Goal: Check status: Check status

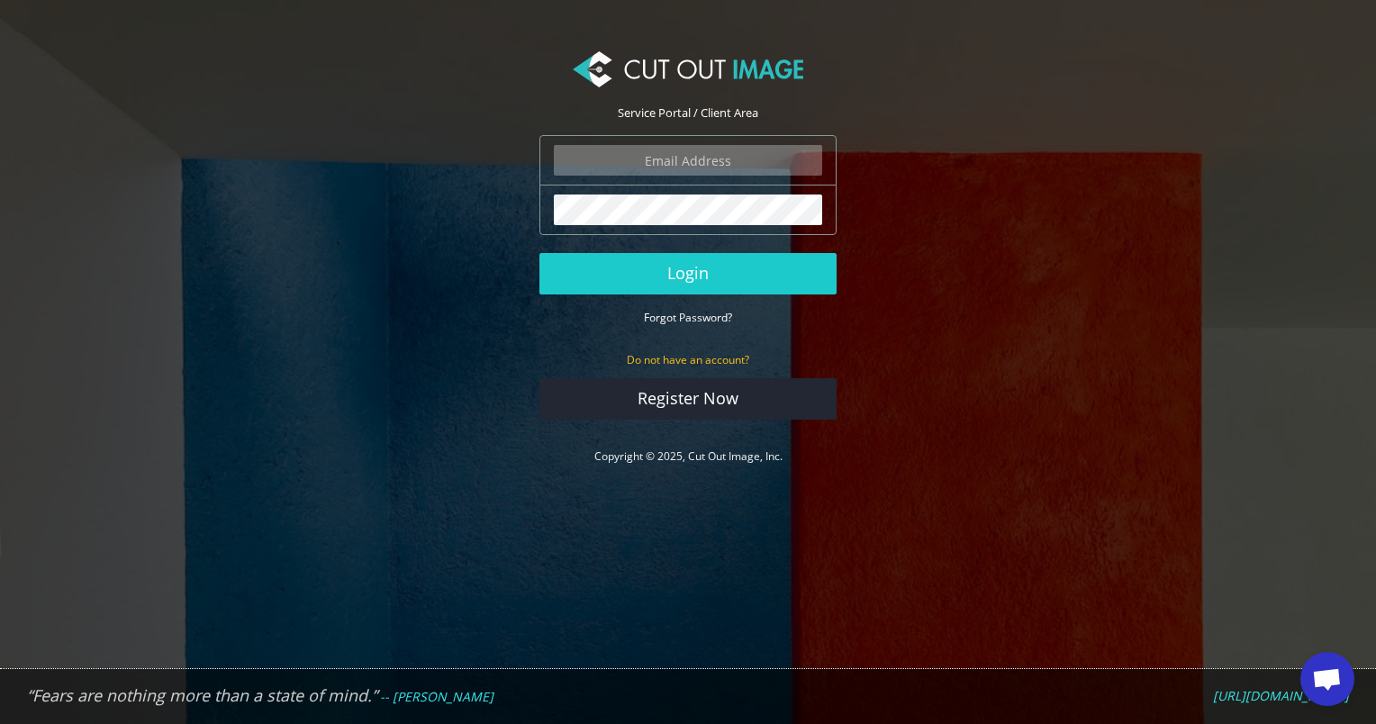
type input "[EMAIL_ADDRESS][PERSON_NAME][DOMAIN_NAME]"
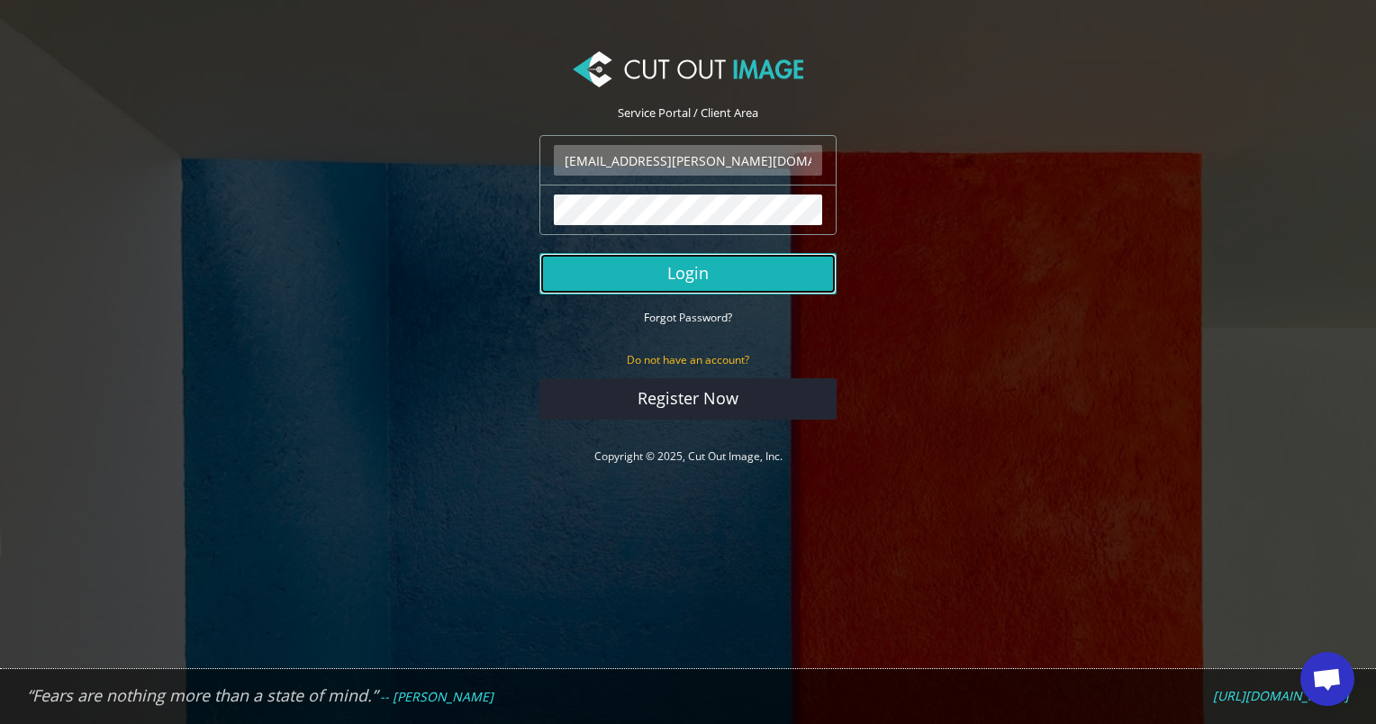
click at [775, 262] on button "Login" at bounding box center [687, 273] width 297 height 41
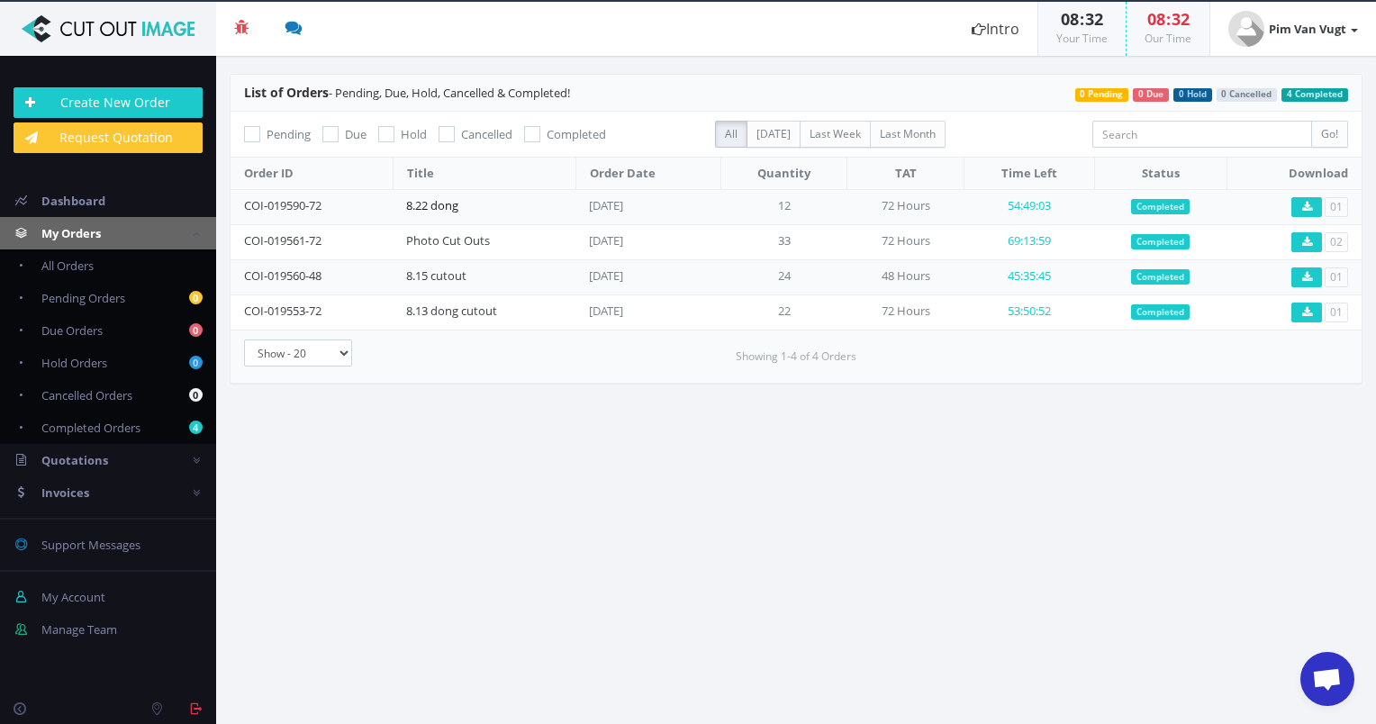
click at [450, 200] on link "8.22 dong" at bounding box center [432, 205] width 52 height 16
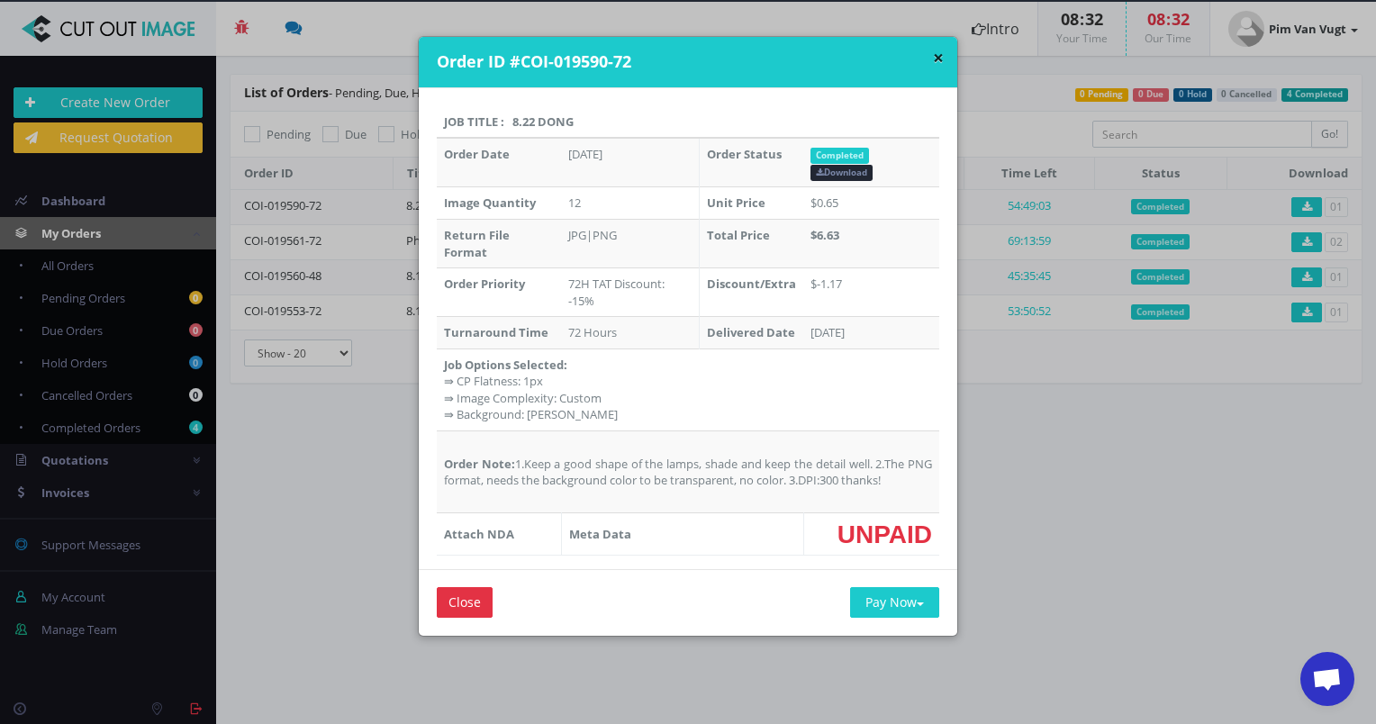
click at [1037, 551] on div "× Order ID #COI-019590-72 Job Title : 8.22 dong Order Date [DATE] Order Status …" at bounding box center [688, 362] width 1376 height 724
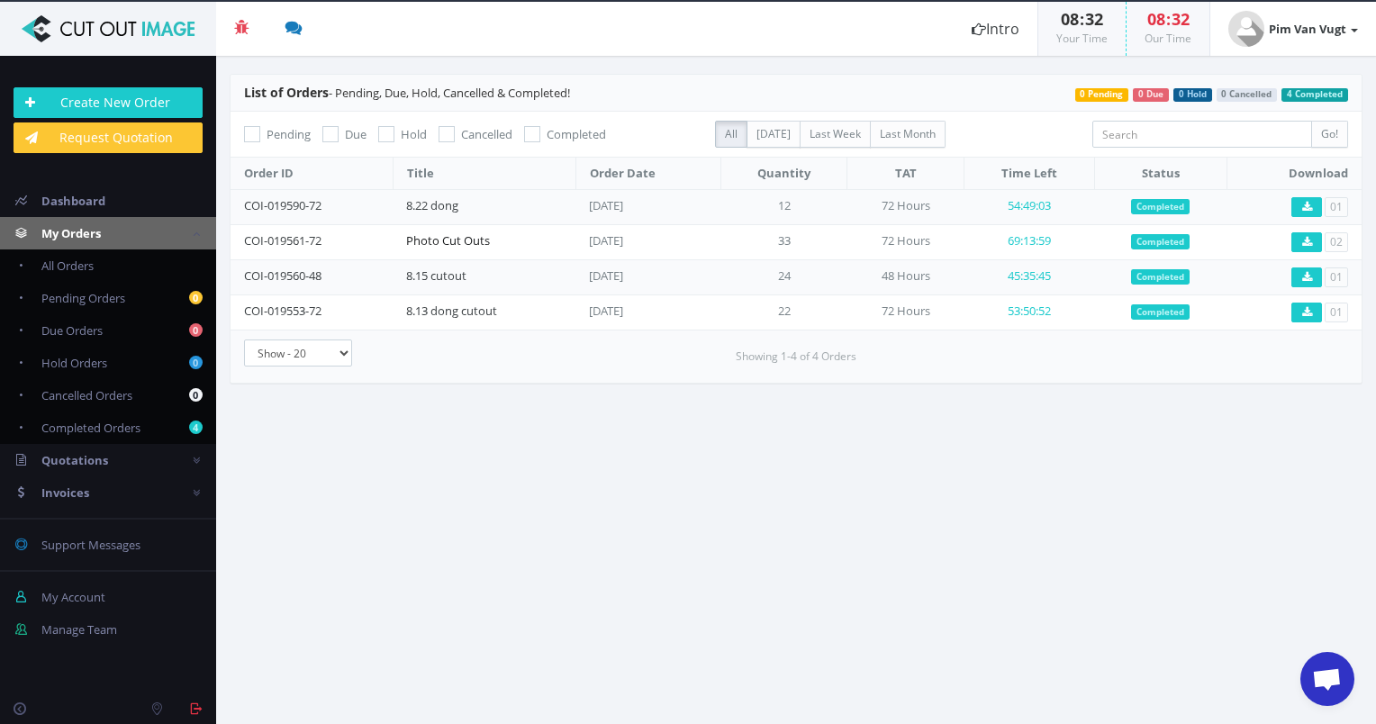
click at [473, 237] on link "Photo Cut Outs" at bounding box center [448, 240] width 84 height 16
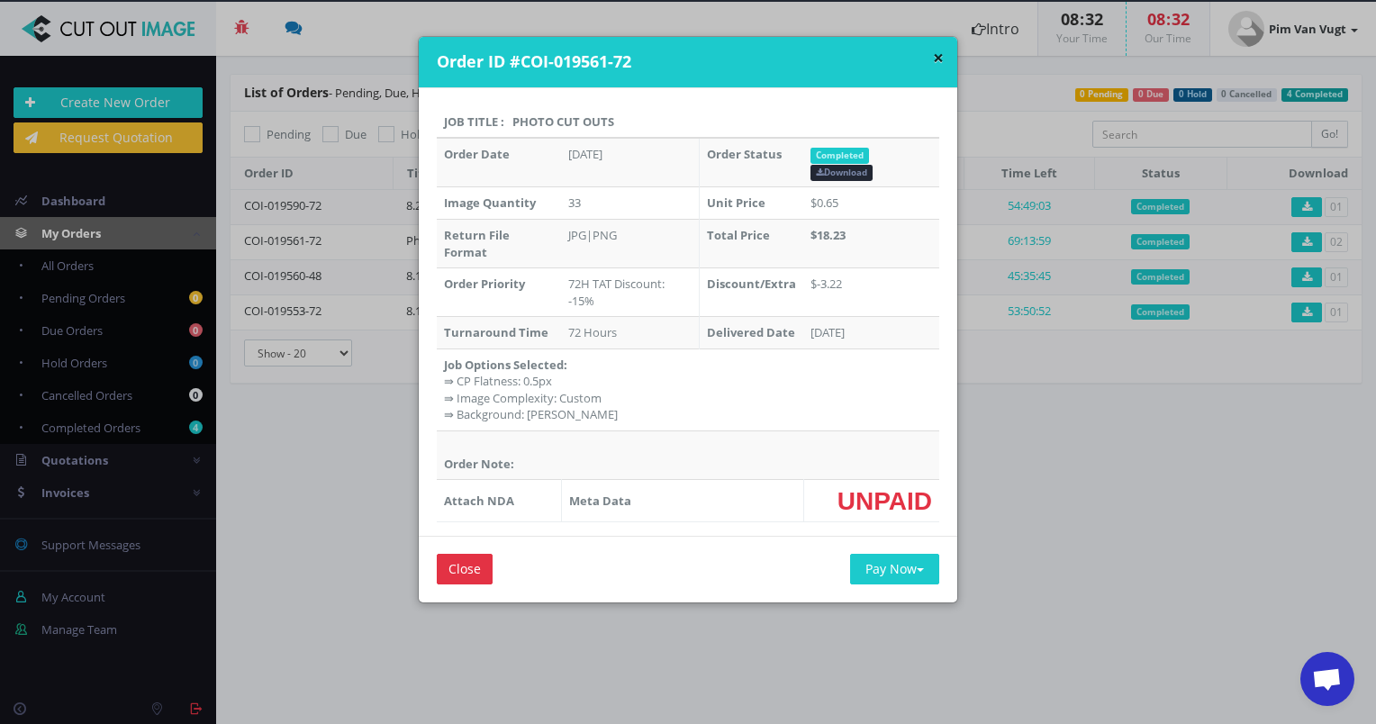
click at [1004, 442] on div "× Order ID #COI-019561-72 Job Title : Photo Cut Outs Order Date [DATE] Order St…" at bounding box center [688, 362] width 1376 height 724
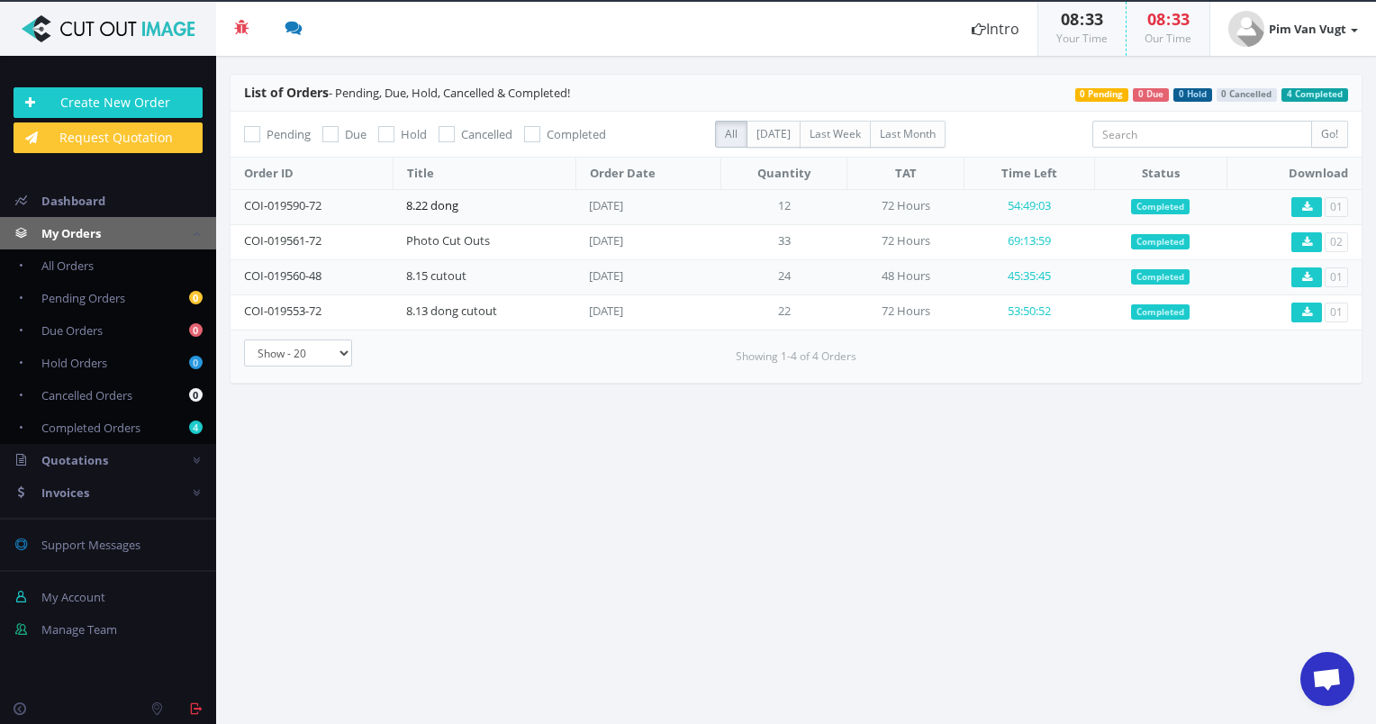
click at [441, 209] on link "8.22 dong" at bounding box center [432, 205] width 52 height 16
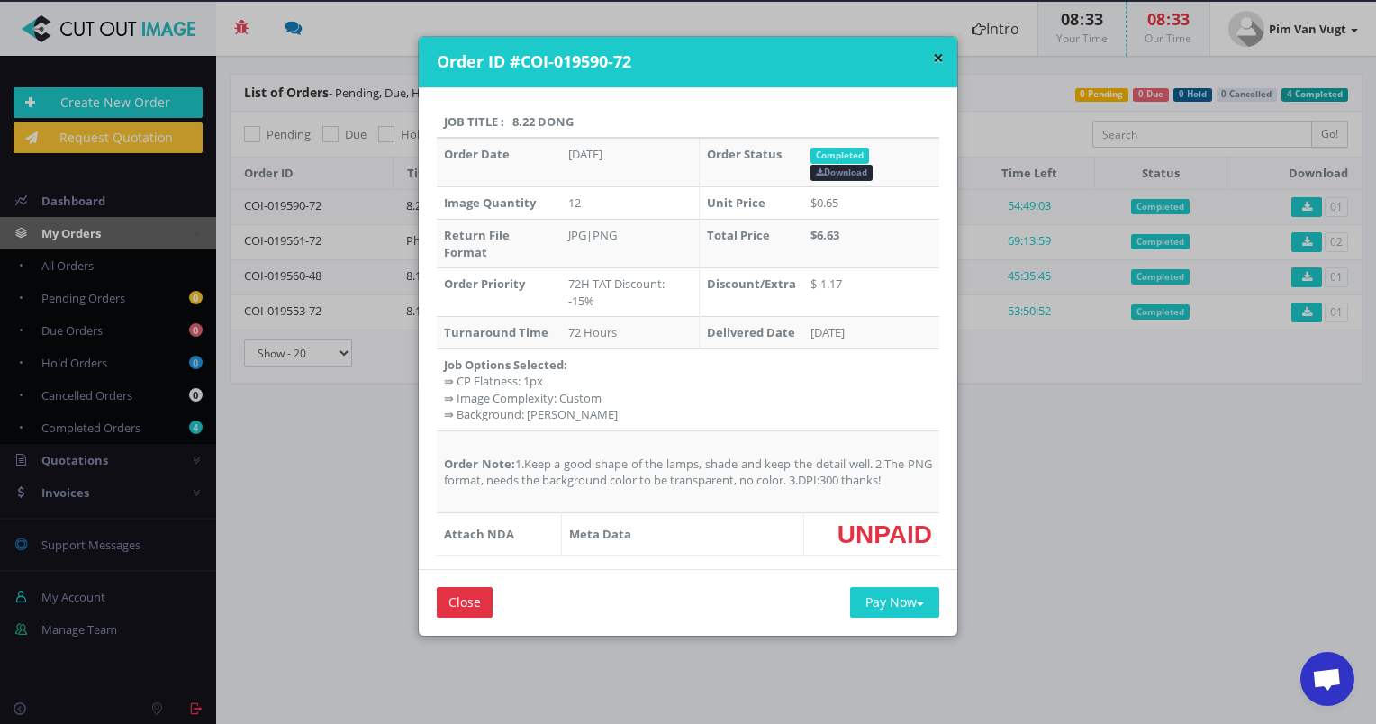
click at [1050, 429] on div "× Order ID #COI-019590-72 Job Title : 8.22 dong Order Date [DATE] Order Status …" at bounding box center [688, 362] width 1376 height 724
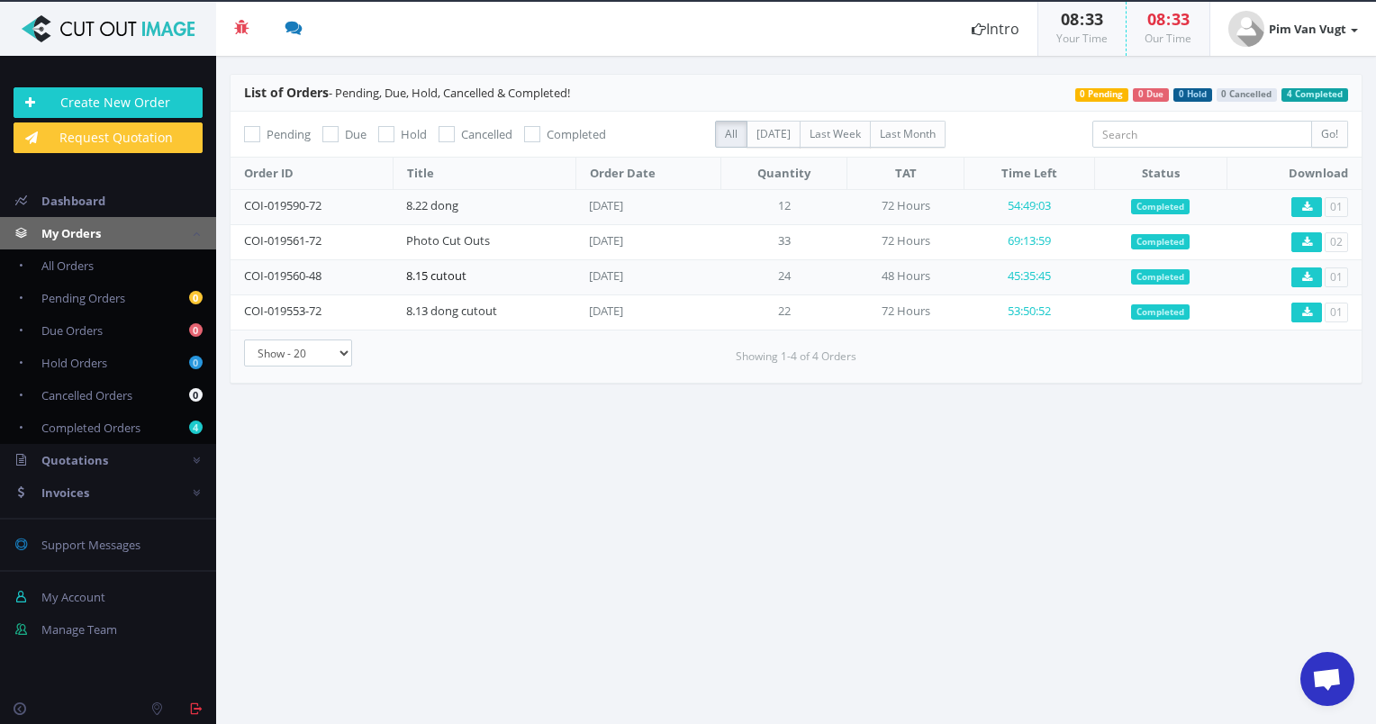
click at [452, 267] on link "8.15 cutout" at bounding box center [436, 275] width 60 height 16
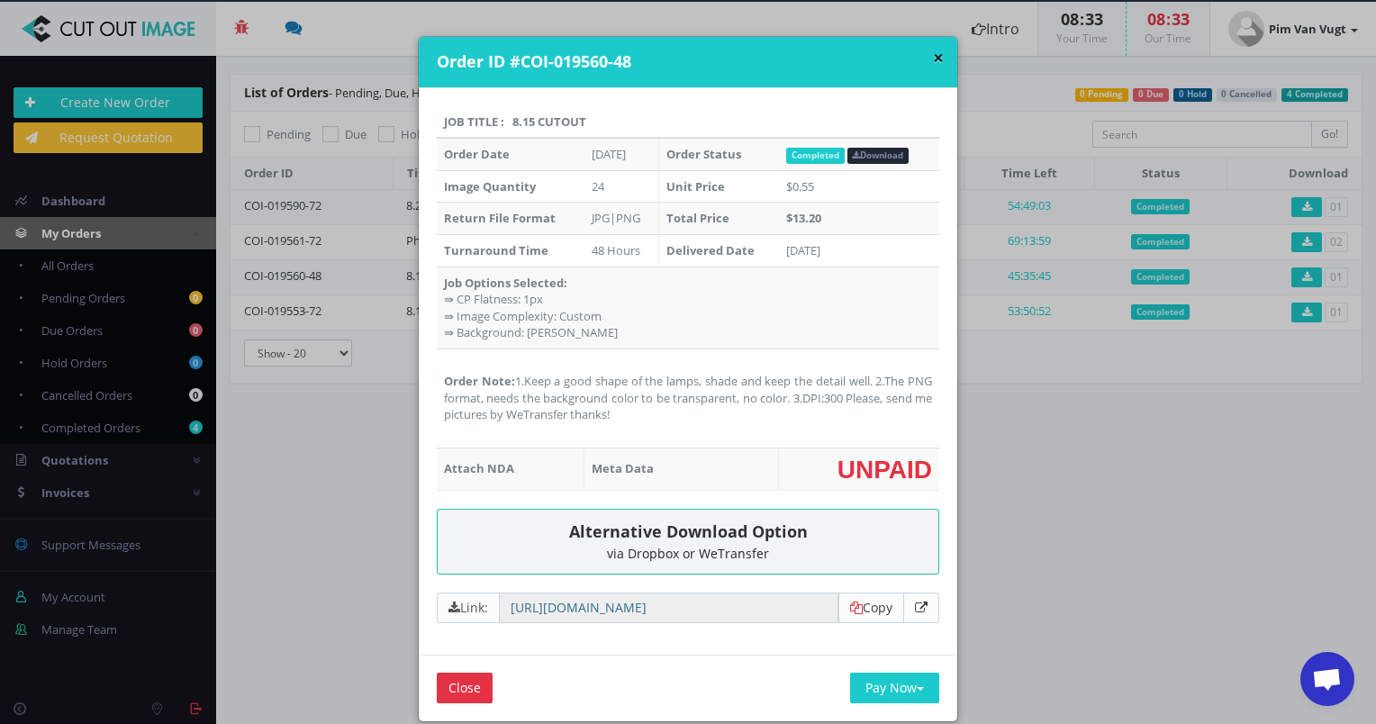
click at [1024, 360] on div "× Order ID #COI-019560-48 Job Title : 8.15 cutout Order Date Aug 15, 2025 Order…" at bounding box center [688, 362] width 1376 height 724
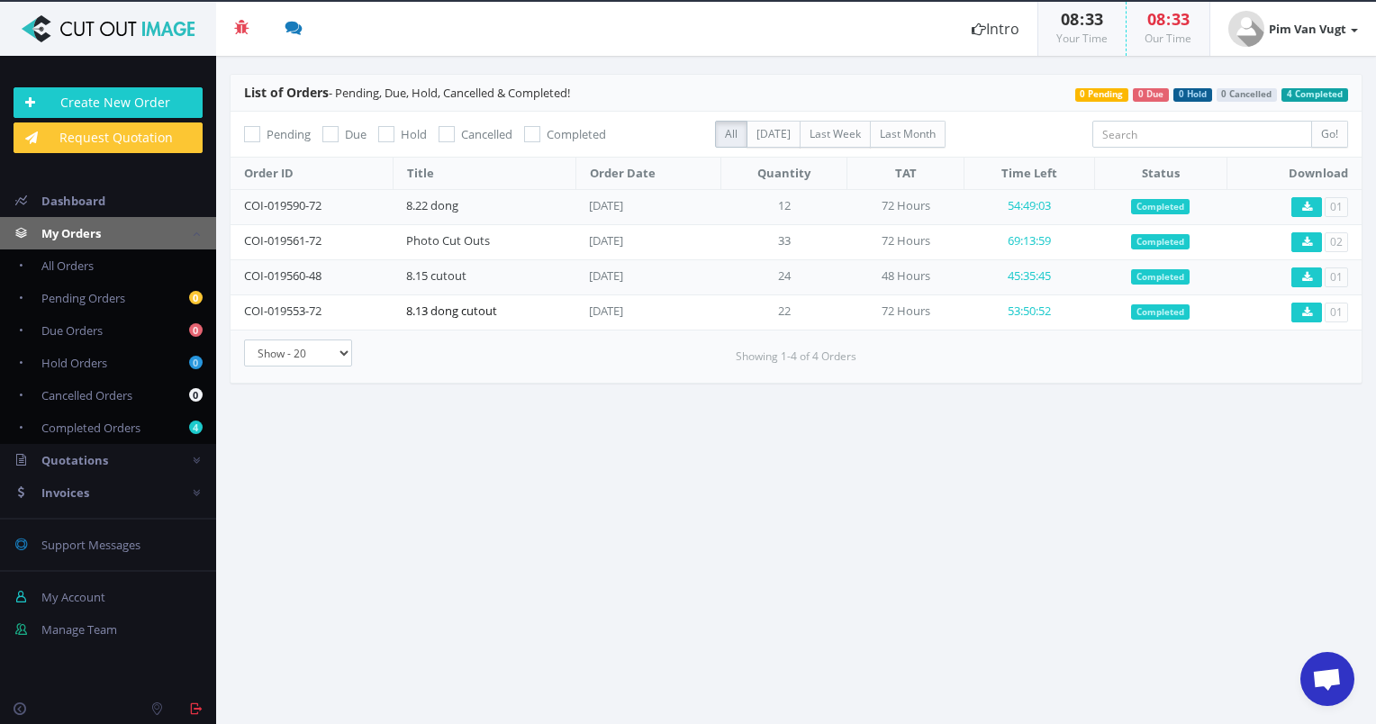
click at [471, 304] on link "8.13 dong cutout" at bounding box center [451, 311] width 91 height 16
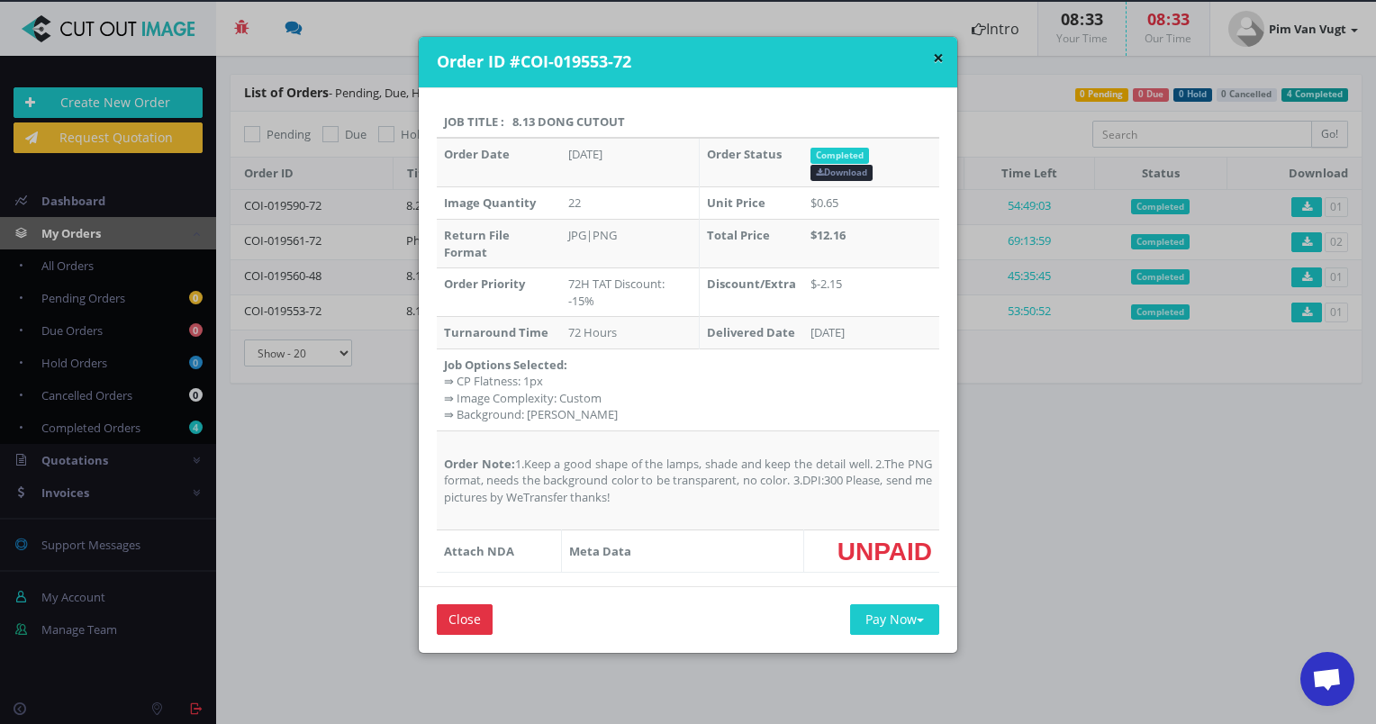
click at [1051, 341] on div "× Order ID #COI-019553-72 Job Title : 8.13 dong cutout Order Date Aug 13, 2025 …" at bounding box center [688, 362] width 1376 height 724
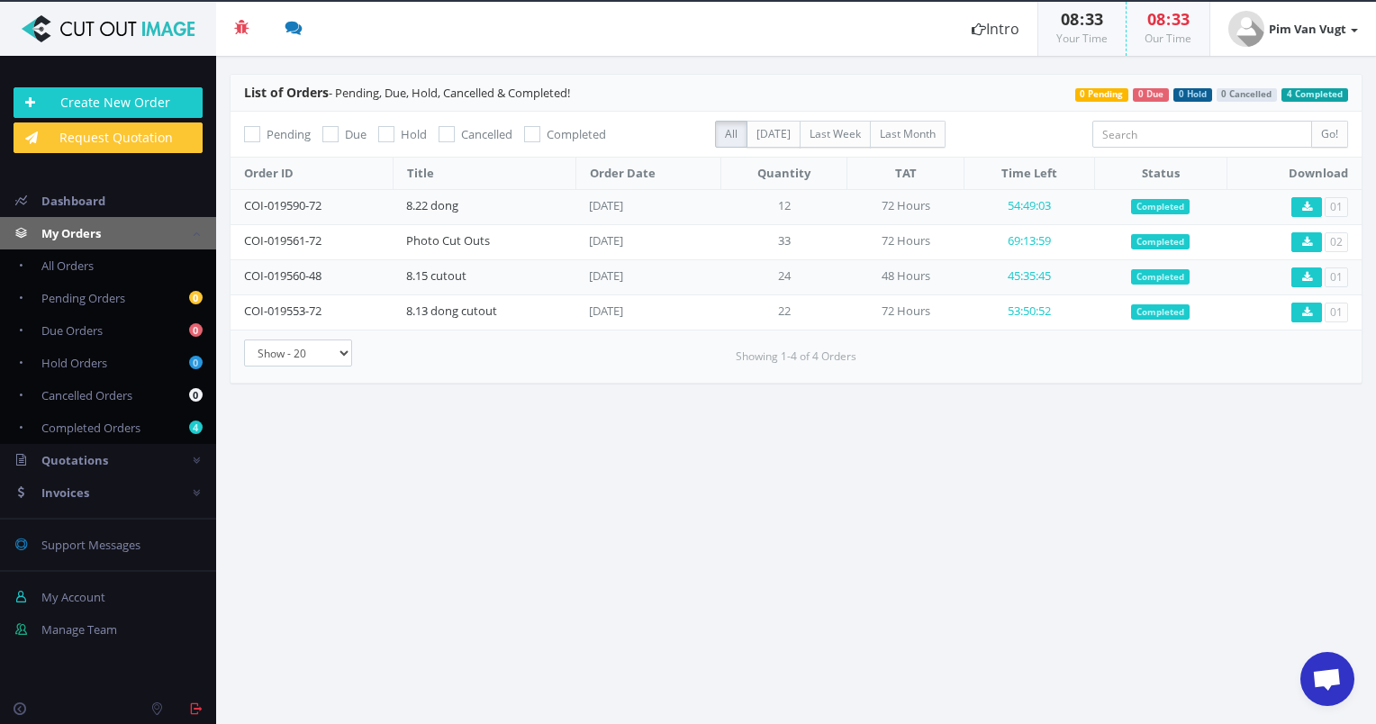
click at [662, 357] on div "Showing 1-4 of 4 Orders" at bounding box center [796, 357] width 377 height 34
